Goal: Information Seeking & Learning: Check status

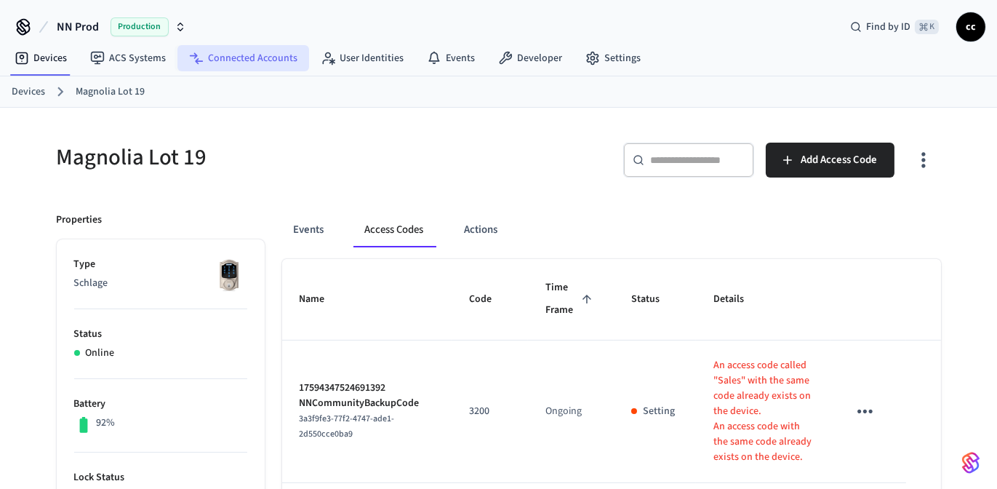
click at [252, 62] on link "Connected Accounts" at bounding box center [243, 58] width 132 height 26
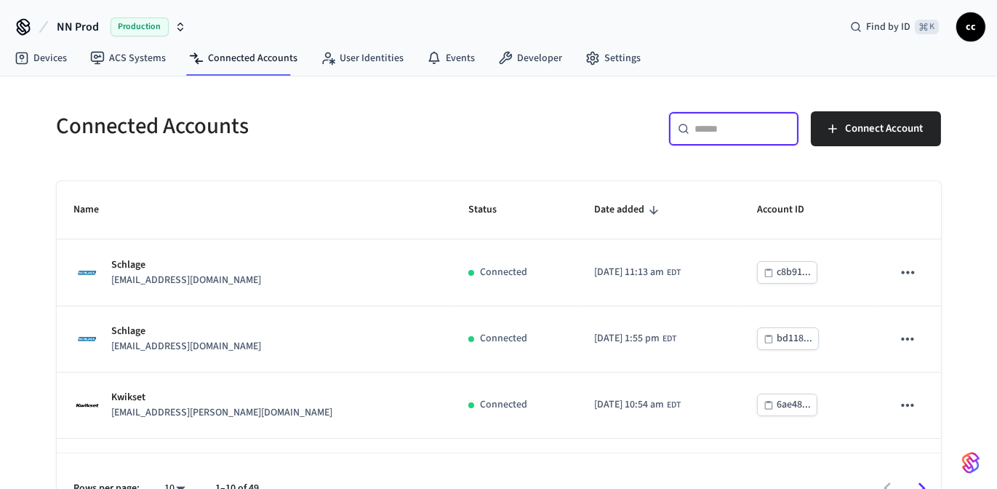
click at [708, 130] on input "text" at bounding box center [742, 128] width 95 height 15
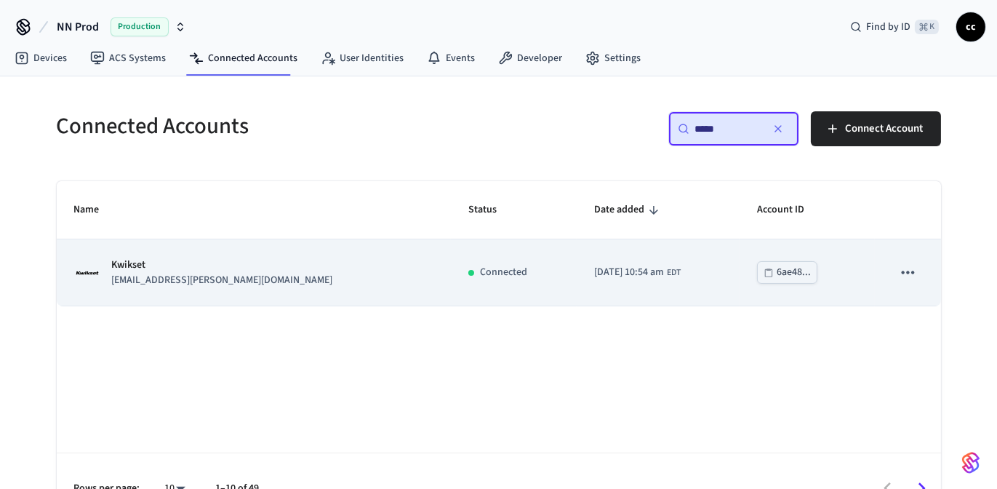
type input "*****"
click at [618, 262] on td "[DATE] 10:54 am EDT" at bounding box center [657, 272] width 163 height 66
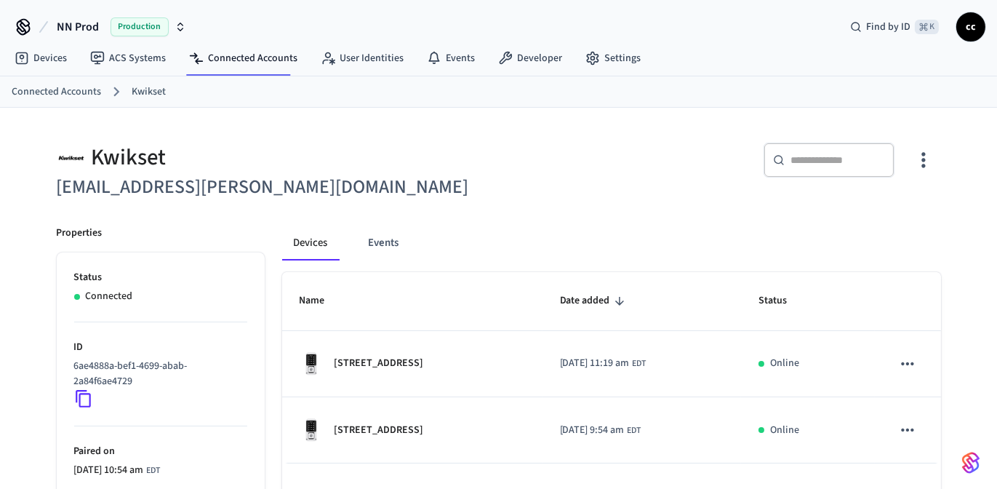
scroll to position [124, 0]
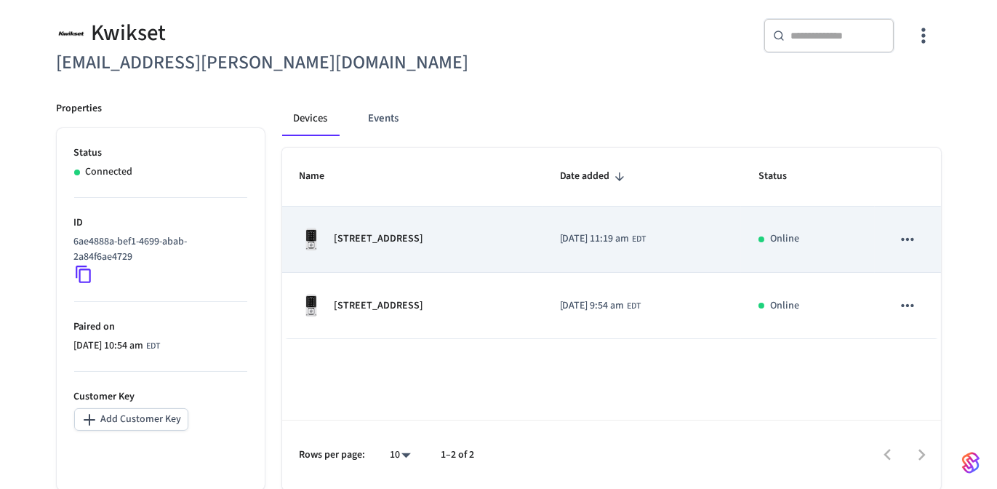
click at [459, 237] on div "[STREET_ADDRESS]" at bounding box center [412, 239] width 225 height 23
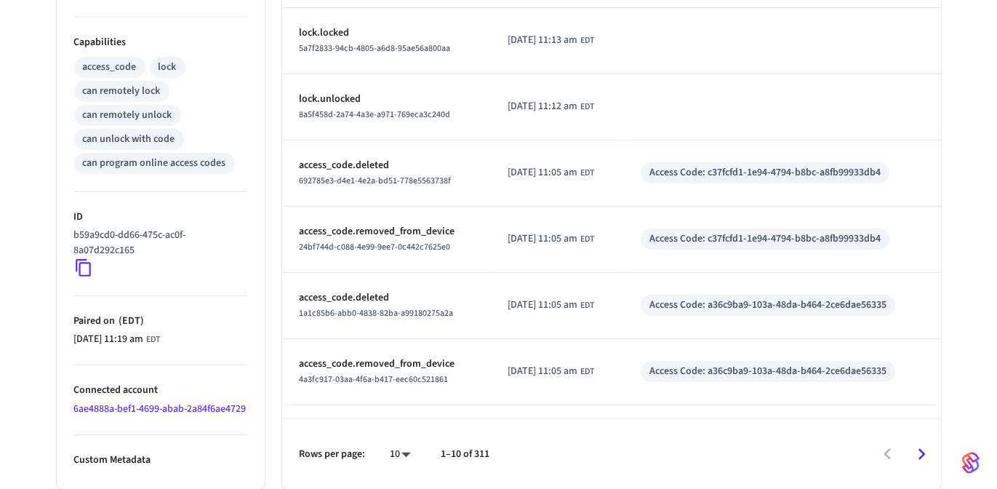
scroll to position [574, 0]
click at [922, 460] on icon "Go to next page" at bounding box center [921, 455] width 7 height 12
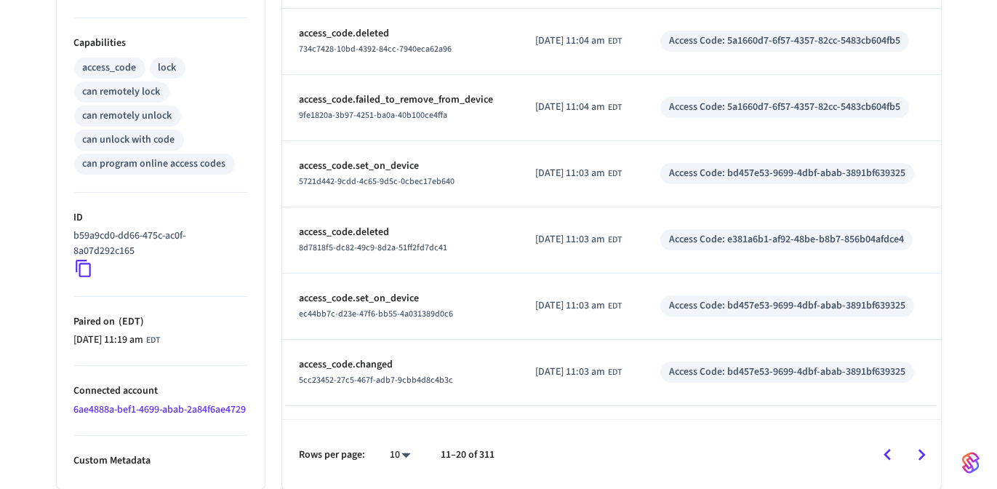
click at [926, 462] on icon "Go to next page" at bounding box center [921, 454] width 23 height 23
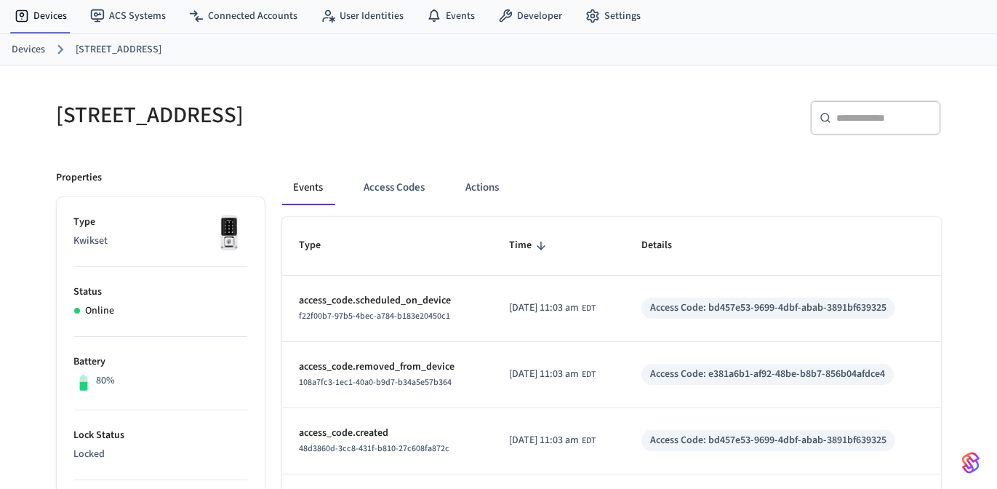
scroll to position [0, 0]
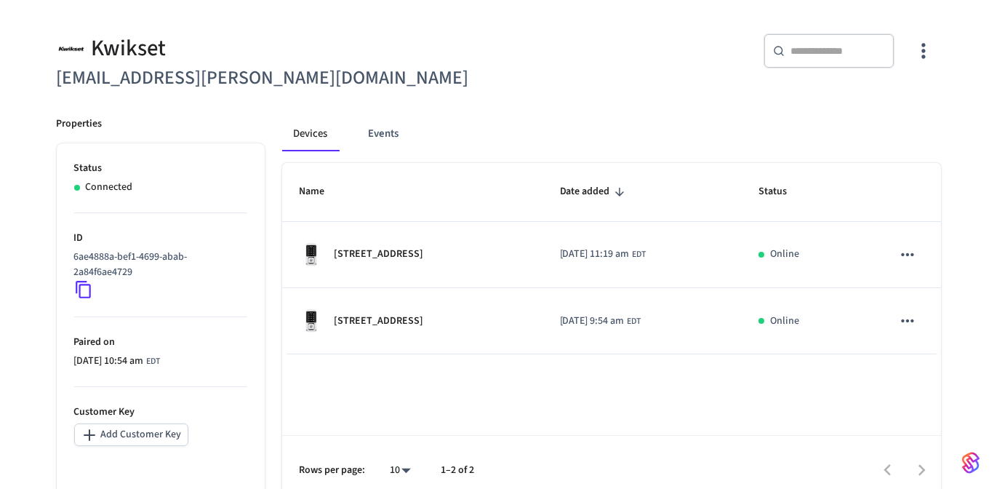
scroll to position [102, 0]
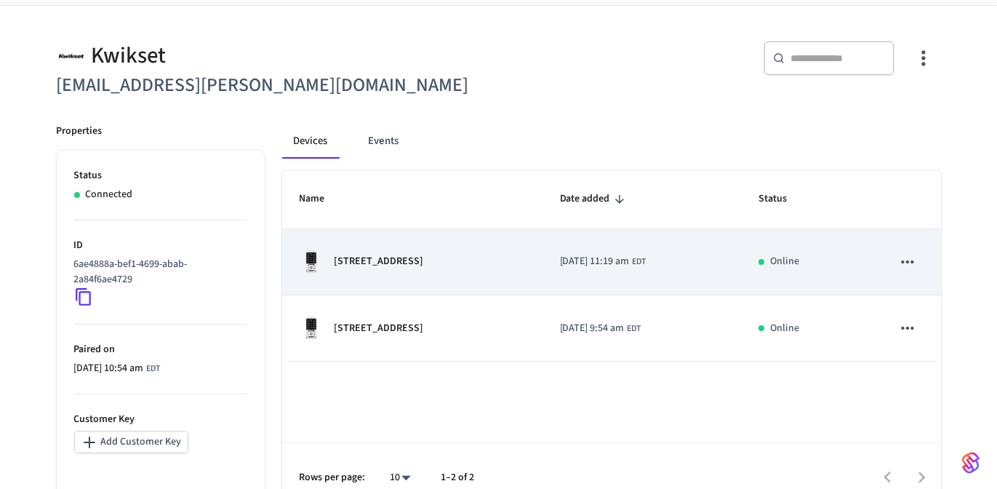
click at [384, 273] on td "[STREET_ADDRESS]" at bounding box center [412, 262] width 260 height 66
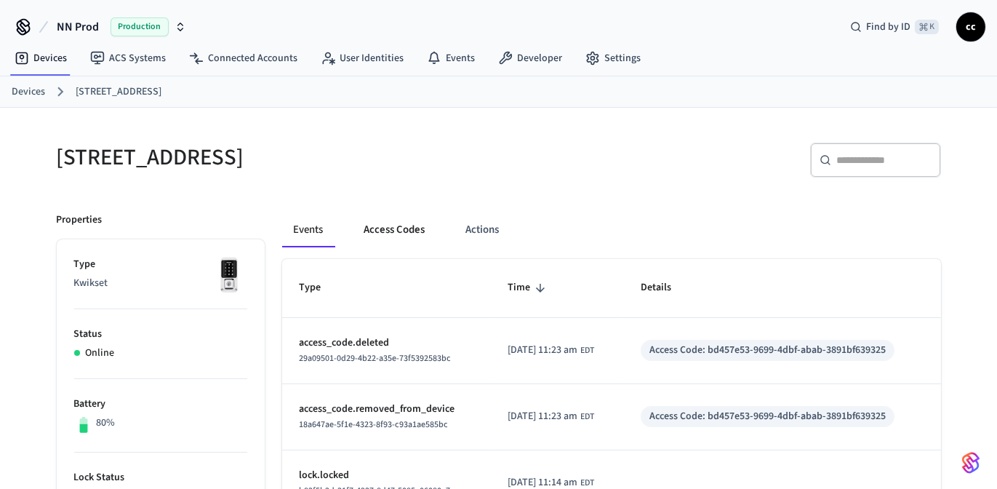
click at [390, 233] on button "Access Codes" at bounding box center [395, 229] width 84 height 35
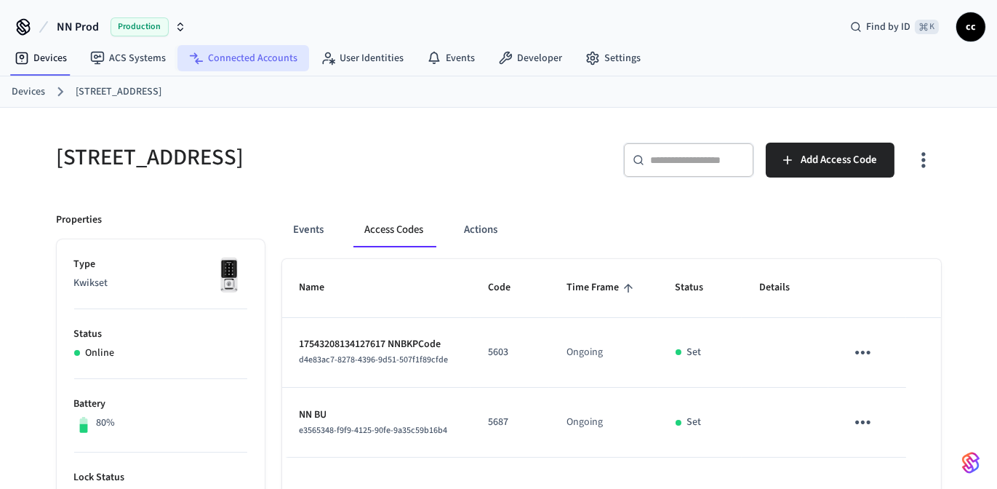
click at [227, 60] on link "Connected Accounts" at bounding box center [243, 58] width 132 height 26
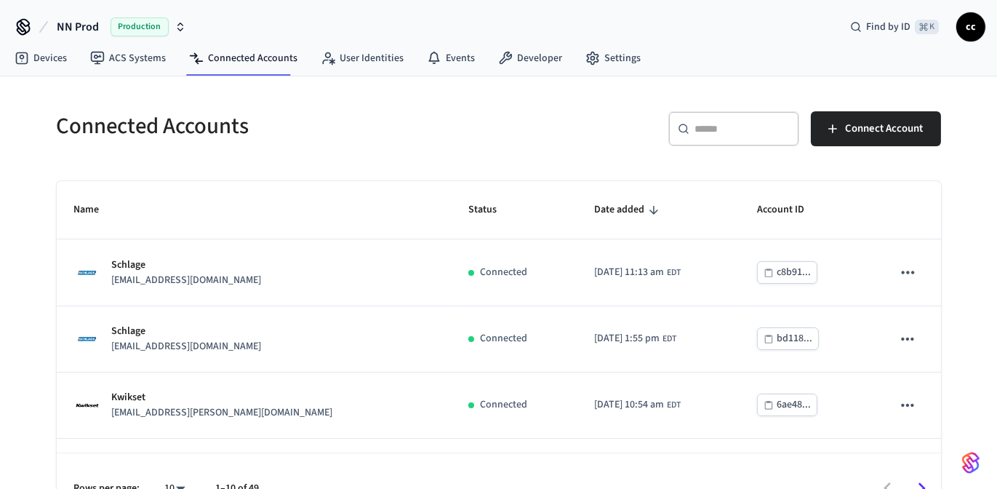
click at [704, 132] on input "text" at bounding box center [742, 128] width 95 height 15
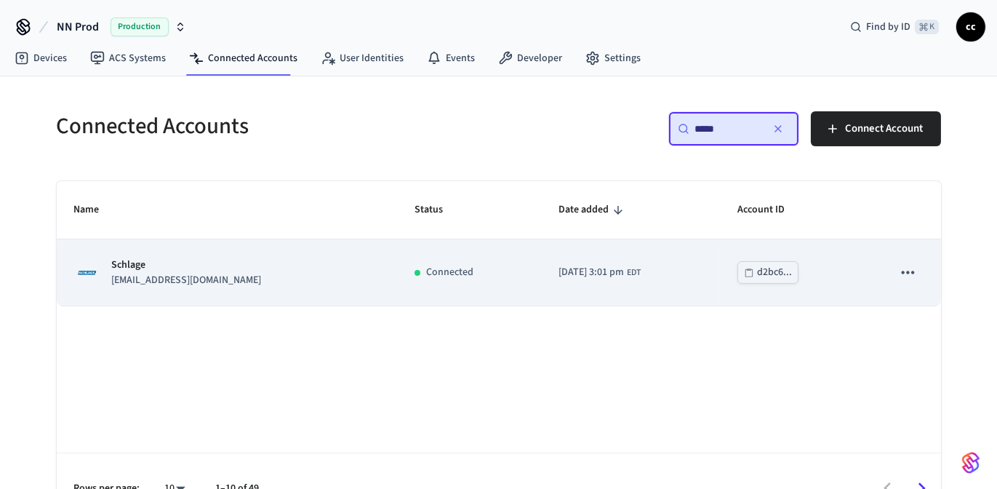
type input "*****"
click at [325, 286] on div "Schlage [EMAIL_ADDRESS][DOMAIN_NAME]" at bounding box center [227, 272] width 306 height 31
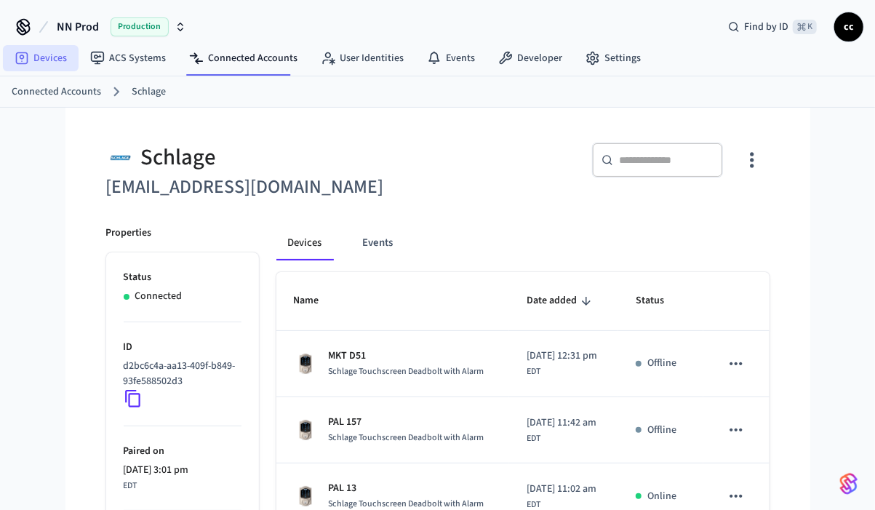
click at [51, 63] on link "Devices" at bounding box center [41, 58] width 76 height 26
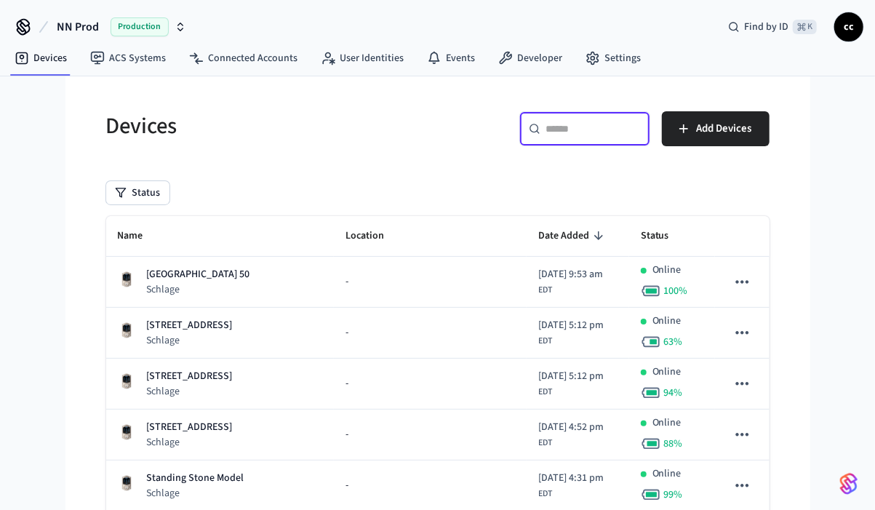
click at [560, 131] on input "text" at bounding box center [593, 128] width 95 height 15
paste input "**********"
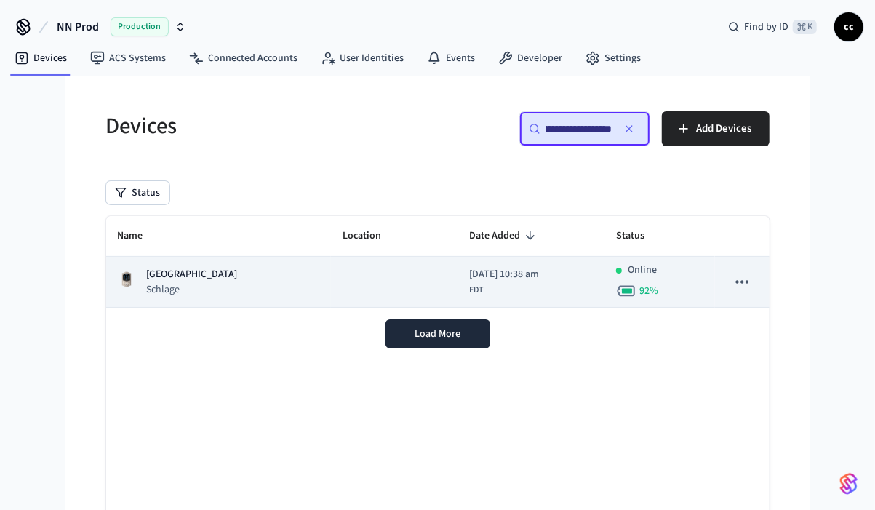
type input "**********"
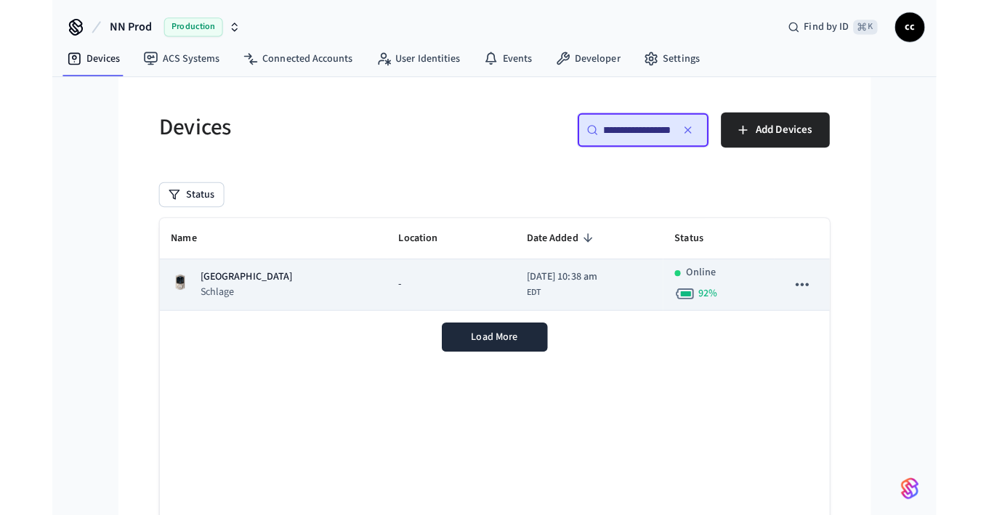
scroll to position [0, 0]
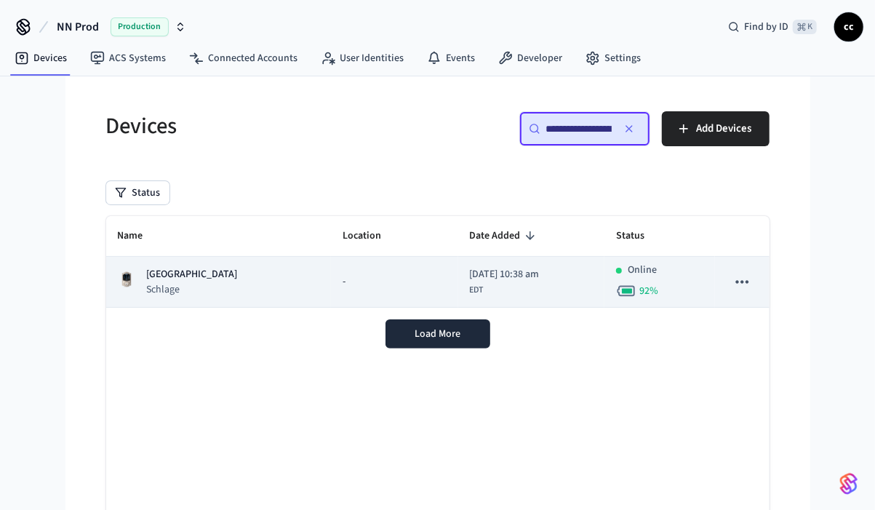
click at [331, 286] on td "-" at bounding box center [394, 282] width 126 height 51
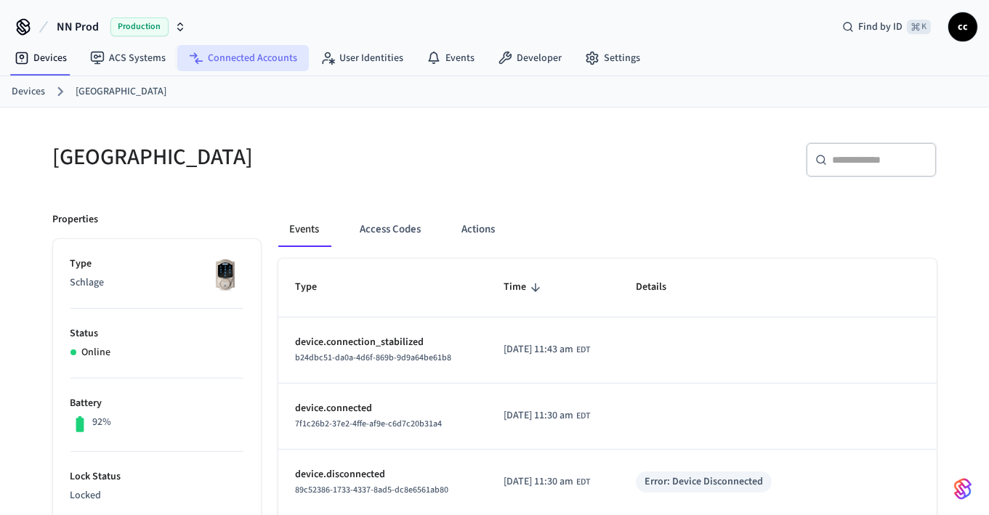
click at [221, 58] on link "Connected Accounts" at bounding box center [243, 58] width 132 height 26
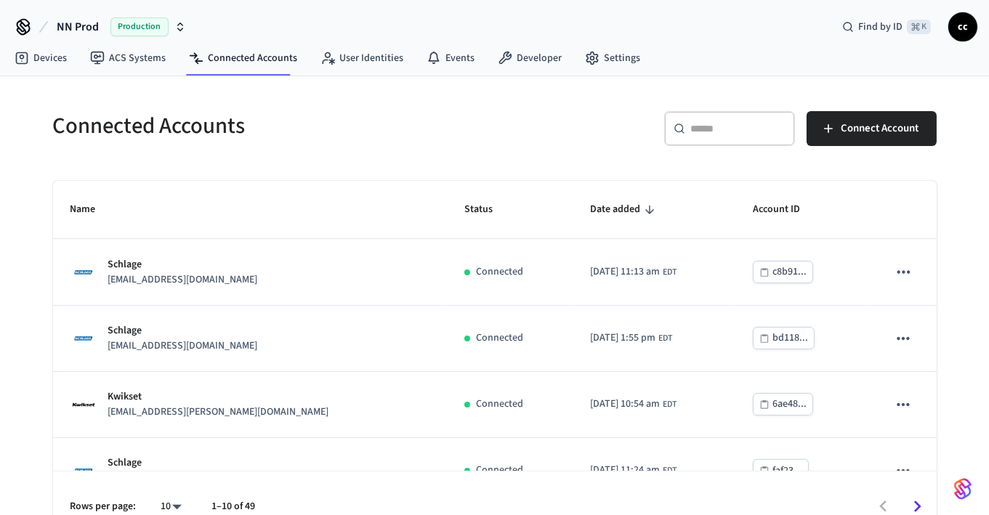
click at [727, 111] on div "​ ​" at bounding box center [729, 128] width 131 height 35
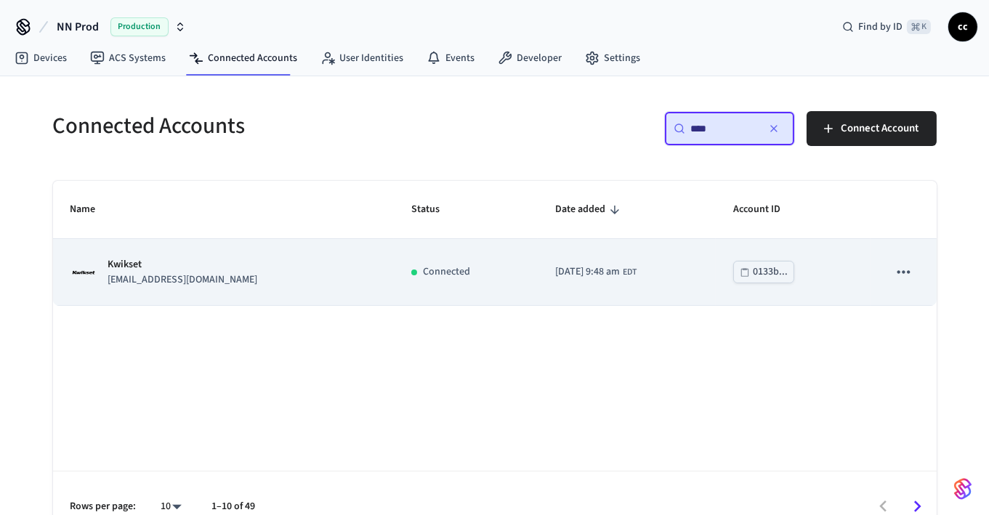
type input "****"
click at [542, 281] on td "[DATE] 9:48 am EDT" at bounding box center [627, 272] width 178 height 66
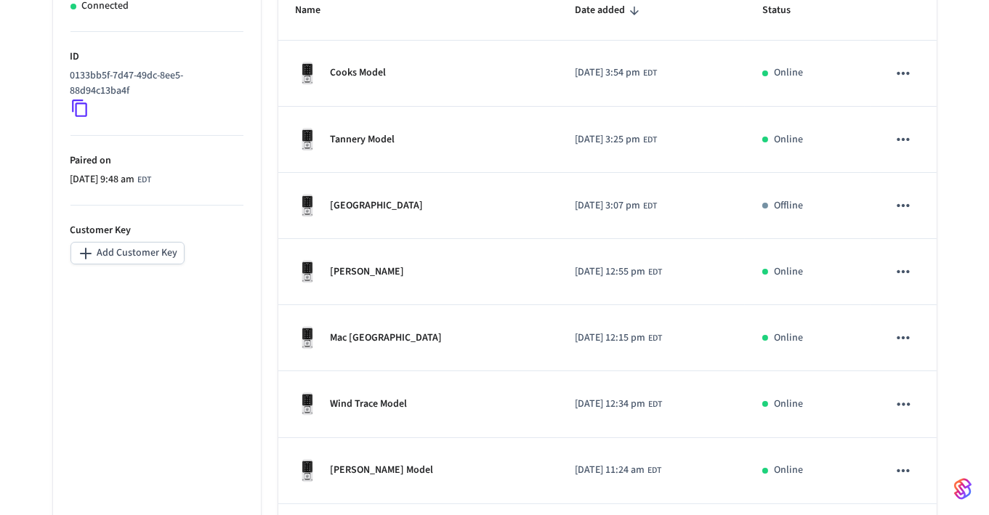
scroll to position [282, 0]
